Goal: Task Accomplishment & Management: Use online tool/utility

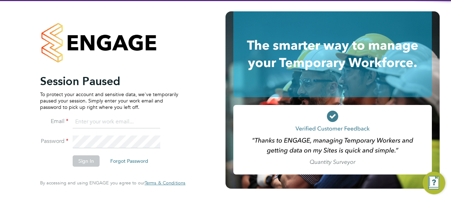
type input "lucy.north@ngbailey.co.uk"
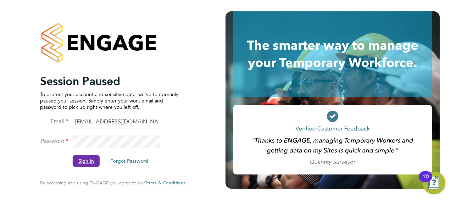
click at [91, 164] on button "Sign In" at bounding box center [86, 160] width 27 height 11
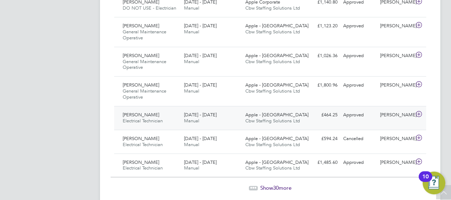
click at [136, 113] on span "[PERSON_NAME]" at bounding box center [141, 115] width 37 height 6
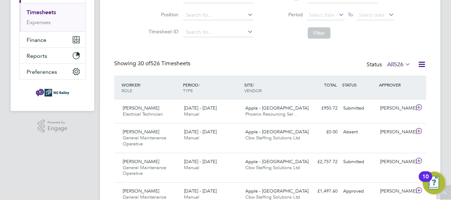
scroll to position [113, 0]
click at [138, 113] on span "Electrical Technician" at bounding box center [143, 114] width 40 height 6
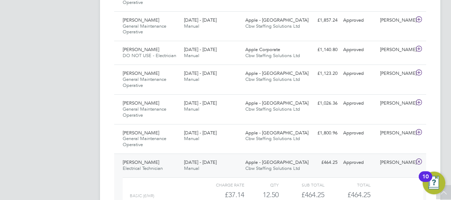
scroll to position [1023, 0]
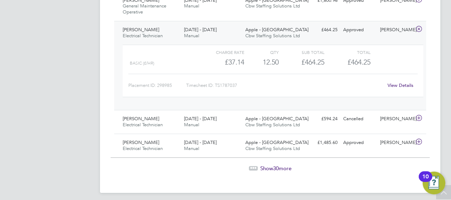
click at [265, 165] on span "Show 30 more" at bounding box center [275, 168] width 31 height 7
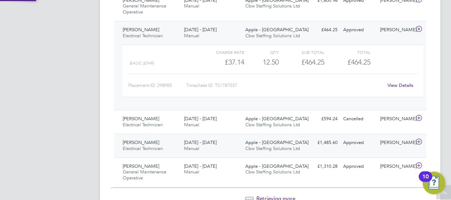
scroll to position [24, 61]
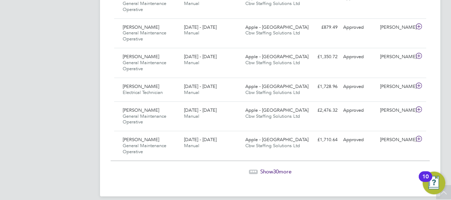
click at [266, 168] on span "Show 30 more" at bounding box center [275, 171] width 31 height 7
